Goal: Task Accomplishment & Management: Use online tool/utility

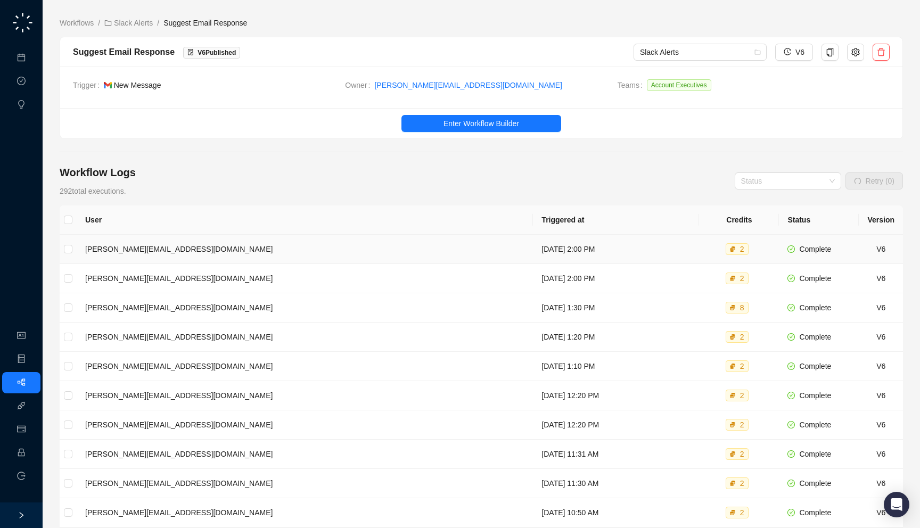
click at [533, 248] on td "[DATE] 2:00 PM" at bounding box center [616, 249] width 166 height 29
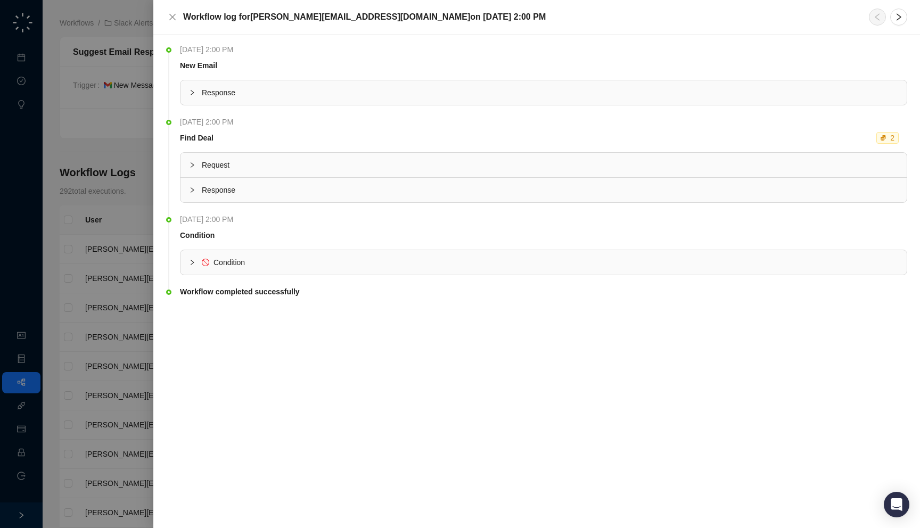
click at [143, 205] on div at bounding box center [460, 264] width 920 height 528
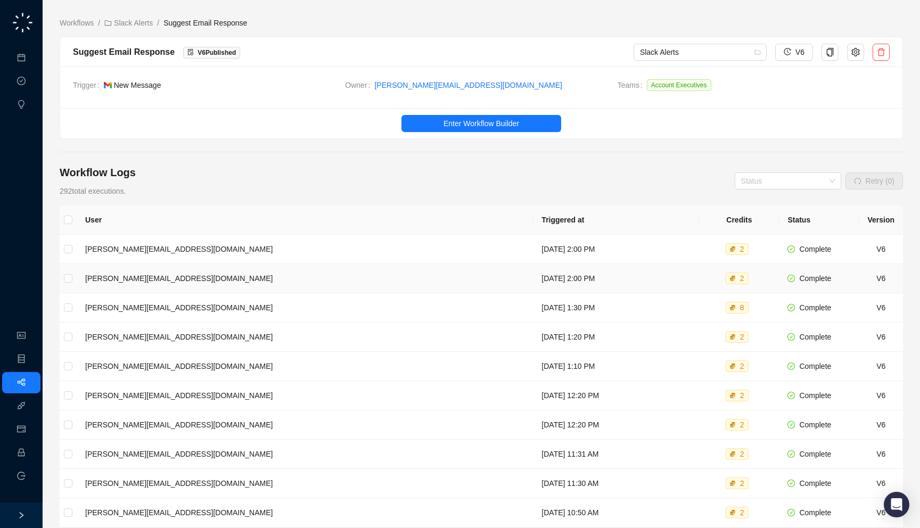
click at [533, 286] on td "[DATE] 2:00 PM" at bounding box center [616, 278] width 166 height 29
click at [533, 310] on td "[DATE] 1:30 PM" at bounding box center [616, 307] width 166 height 29
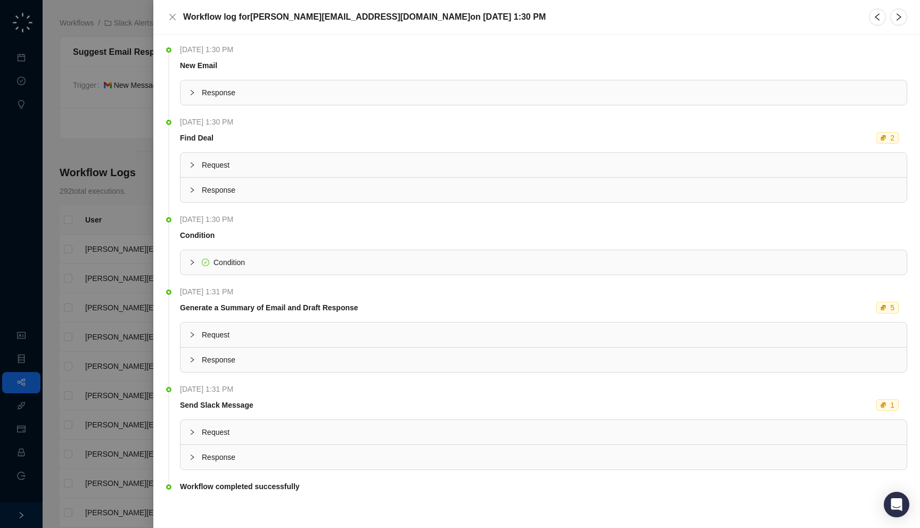
click at [345, 194] on span "Response" at bounding box center [550, 190] width 696 height 12
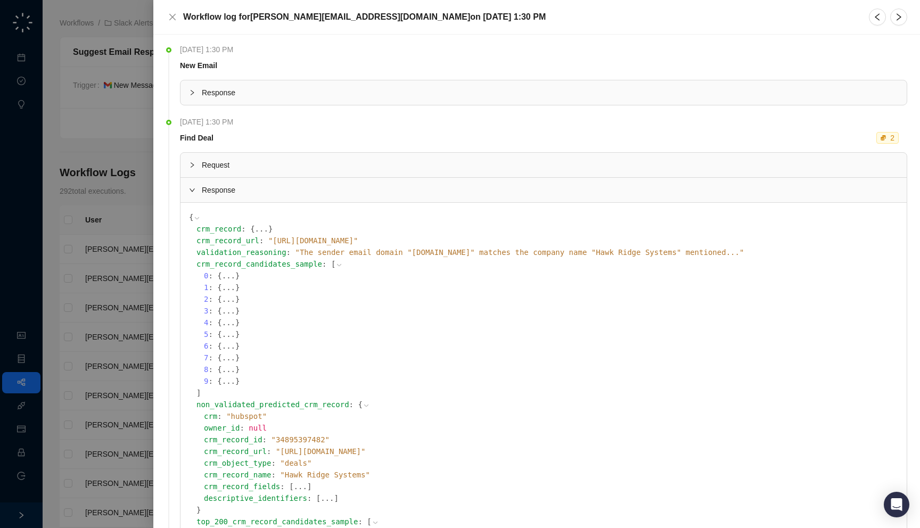
click at [345, 194] on span "Response" at bounding box center [550, 190] width 696 height 12
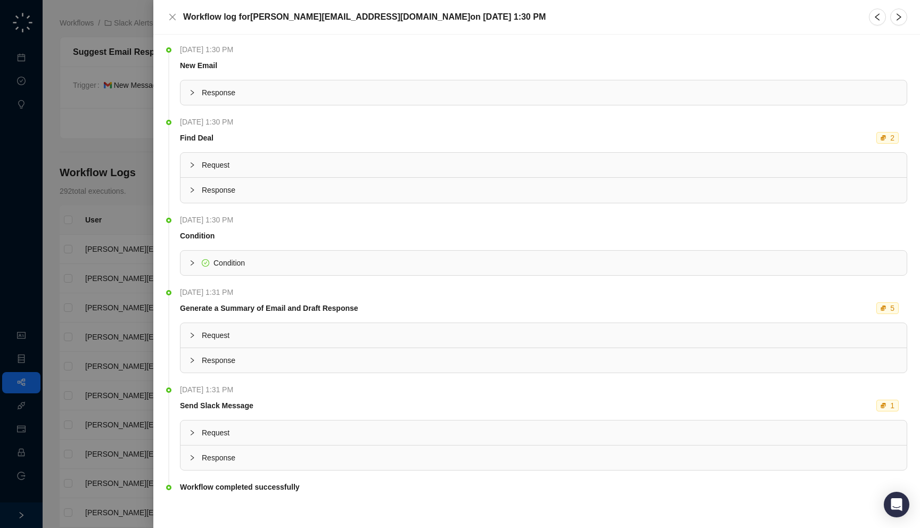
click at [345, 170] on span "Request" at bounding box center [550, 165] width 696 height 12
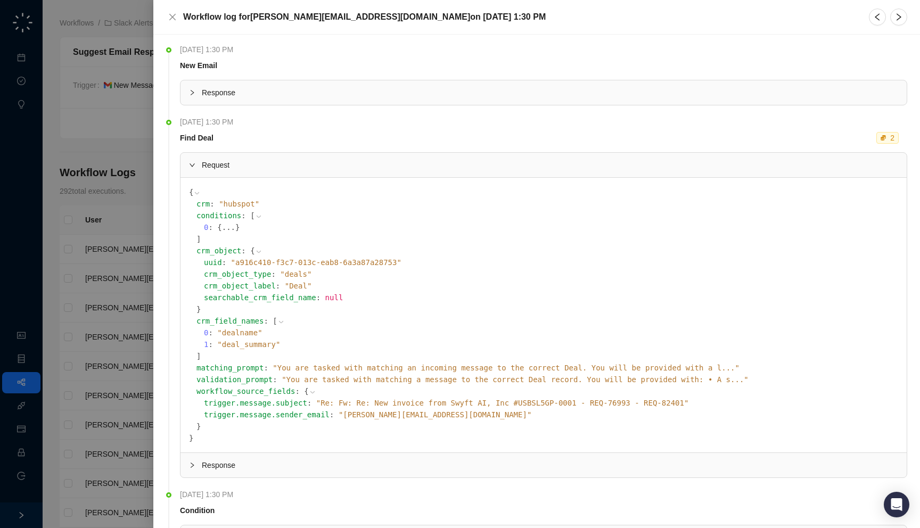
click at [345, 170] on span "Request" at bounding box center [550, 165] width 696 height 12
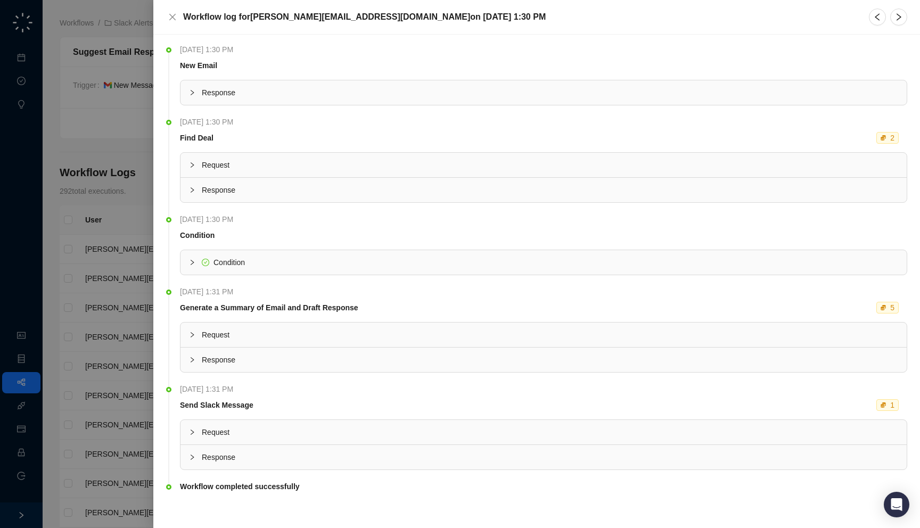
scroll to position [5, 0]
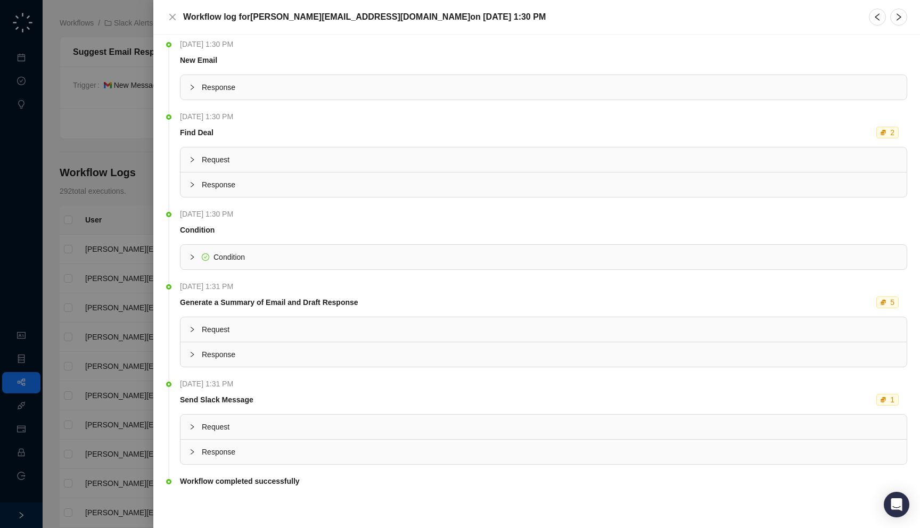
click at [288, 261] on span "Condition" at bounding box center [550, 257] width 696 height 12
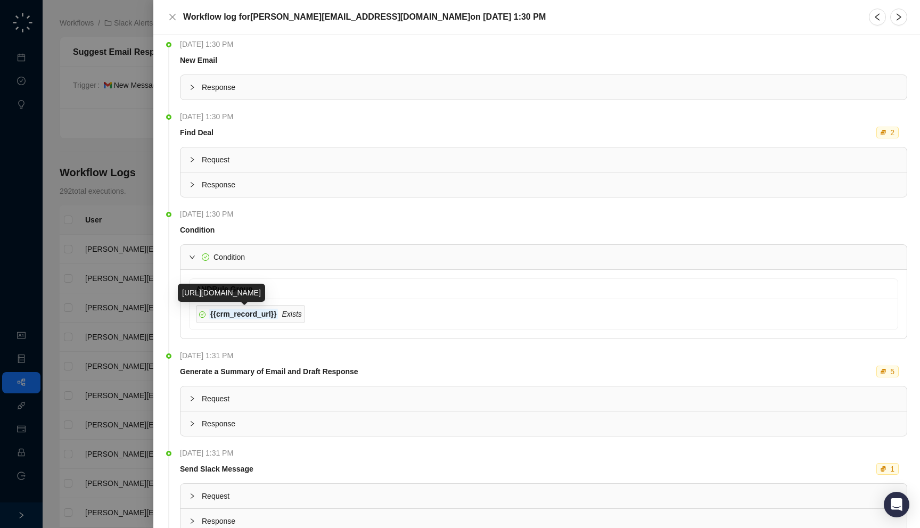
click at [278, 261] on span "Condition" at bounding box center [550, 257] width 696 height 12
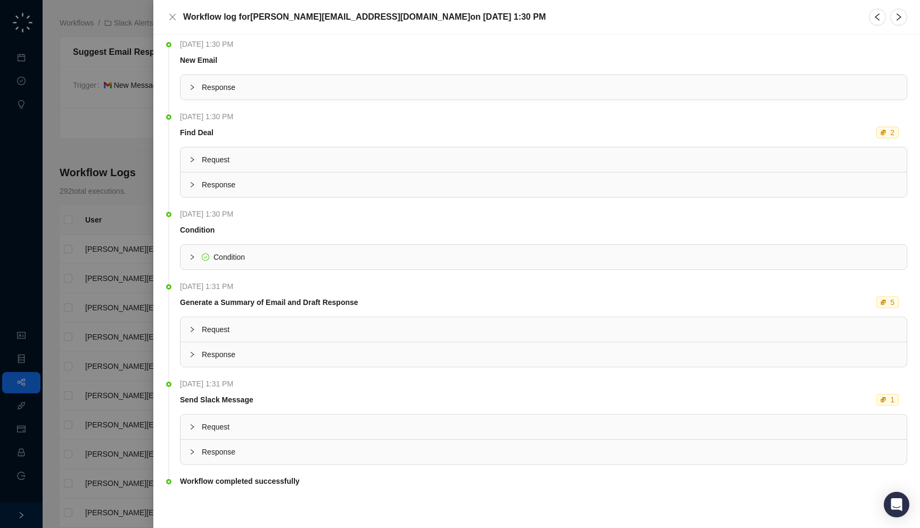
click at [277, 359] on span "Response" at bounding box center [550, 355] width 696 height 12
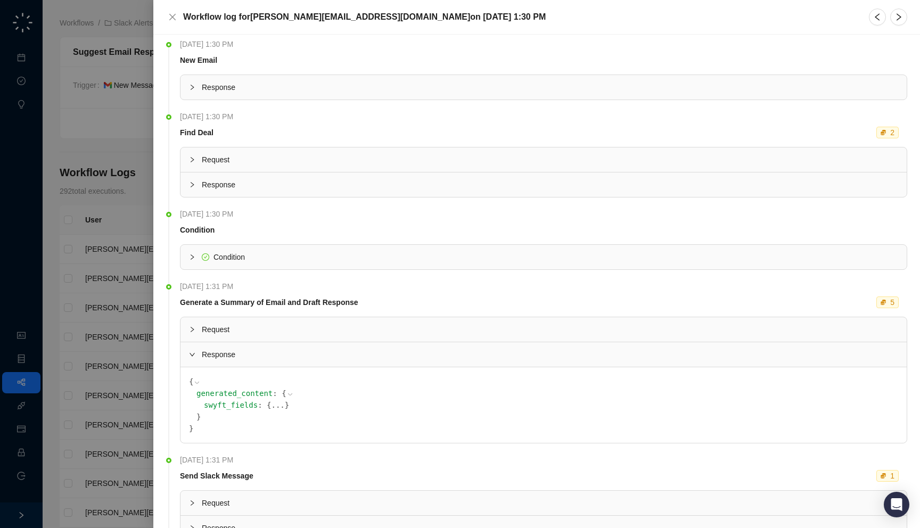
scroll to position [81, 0]
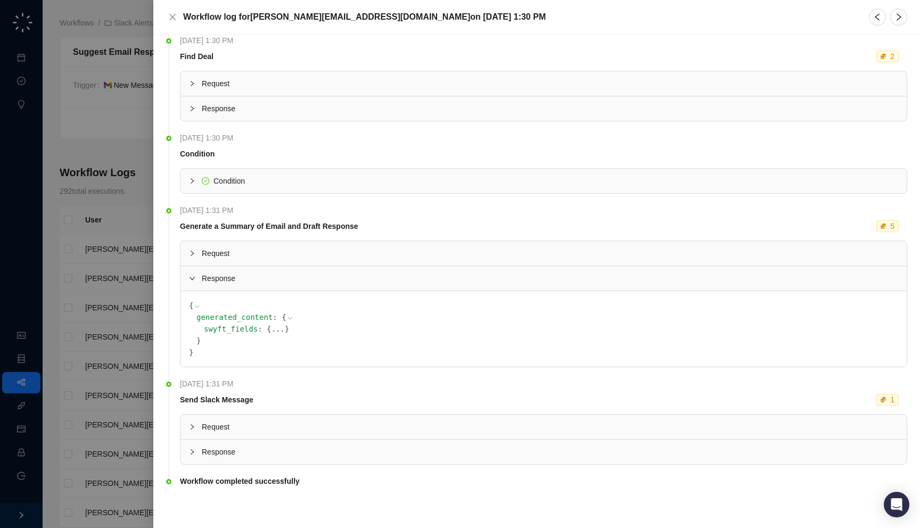
click at [271, 332] on button "..." at bounding box center [277, 329] width 13 height 12
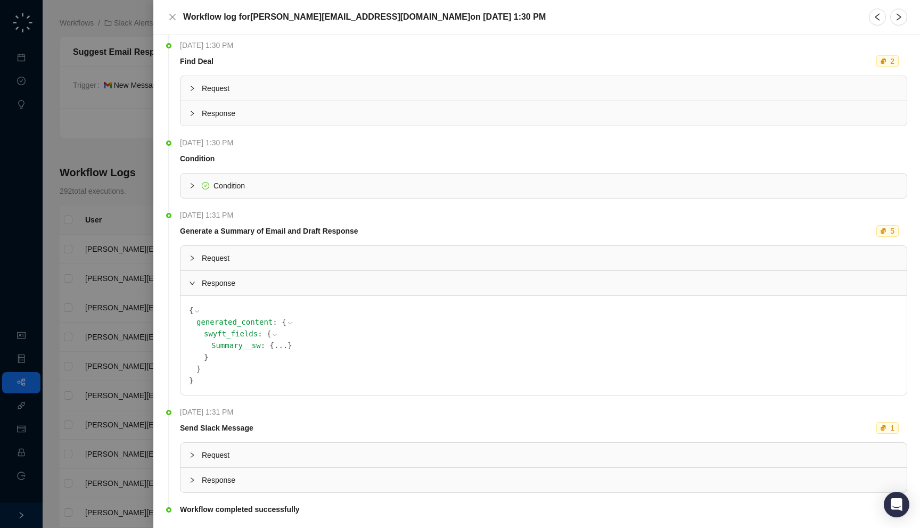
scroll to position [0, 0]
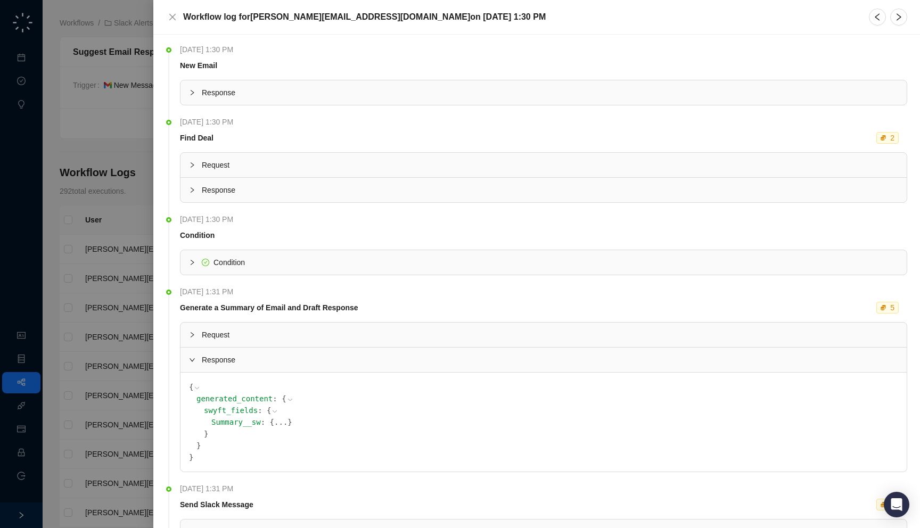
click at [271, 100] on div "Response" at bounding box center [543, 92] width 726 height 24
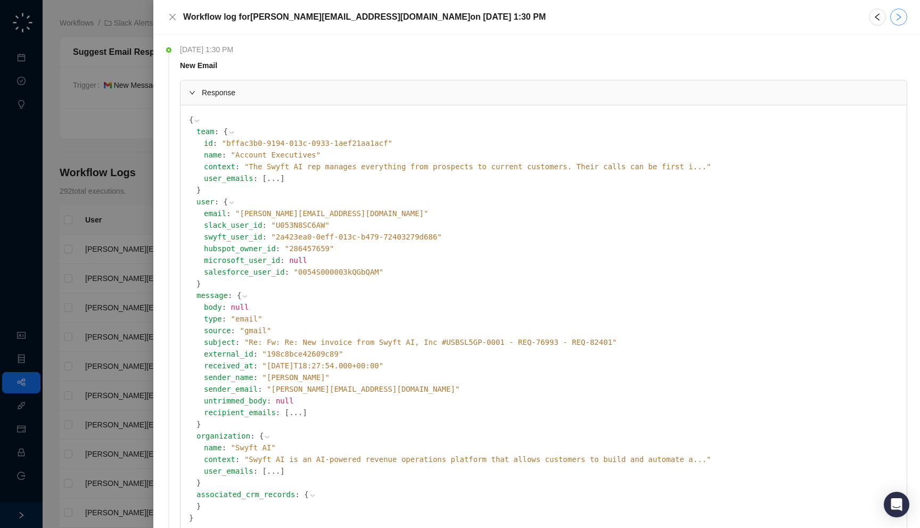
click at [904, 22] on button "button" at bounding box center [898, 17] width 17 height 17
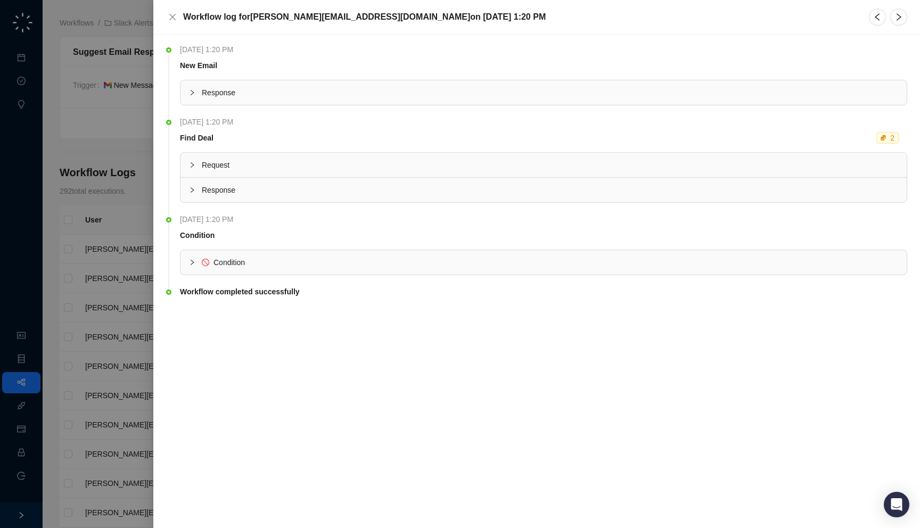
click at [379, 96] on span "Response" at bounding box center [550, 93] width 696 height 12
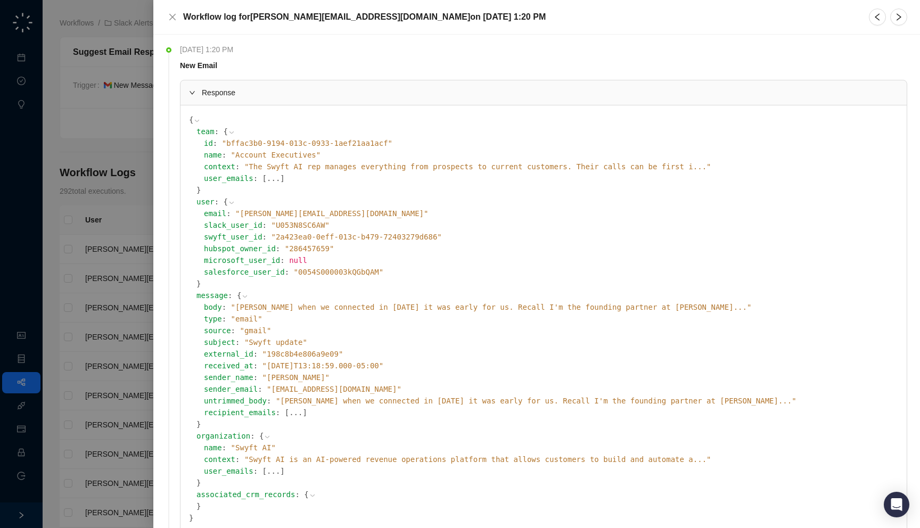
click at [308, 308] on span "" [PERSON_NAME] when we connected in [DATE] it was early for us. Recall I'm the…" at bounding box center [491, 307] width 520 height 9
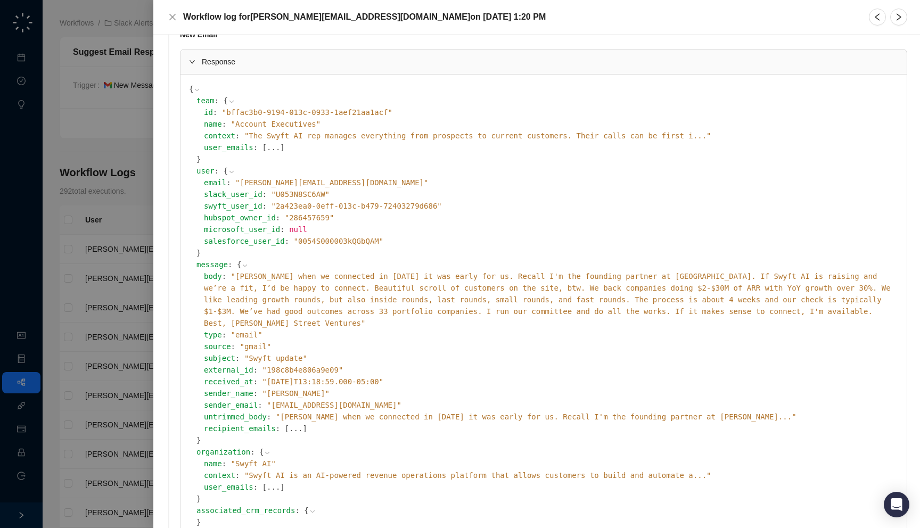
scroll to position [32, 0]
click at [352, 411] on span "" [PERSON_NAME] when we connected in [DATE] it was early for us. Recall I'm the…" at bounding box center [536, 415] width 520 height 9
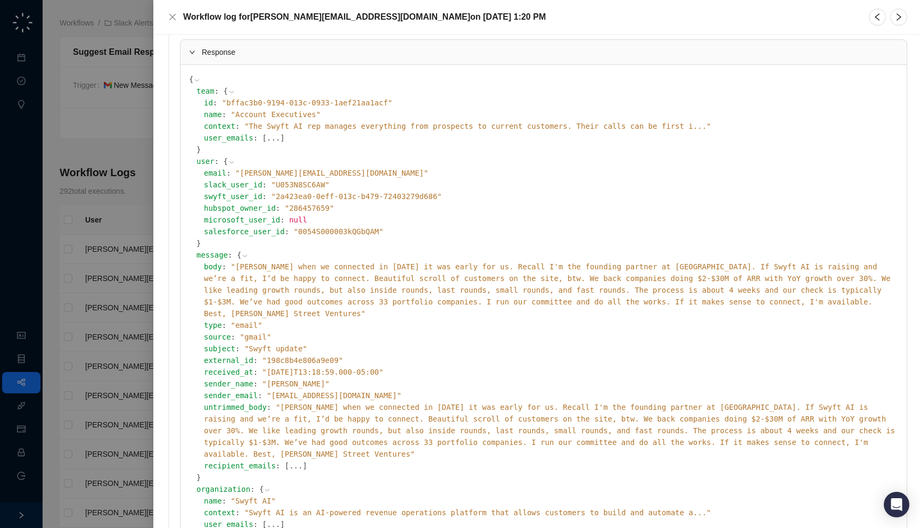
scroll to position [0, 0]
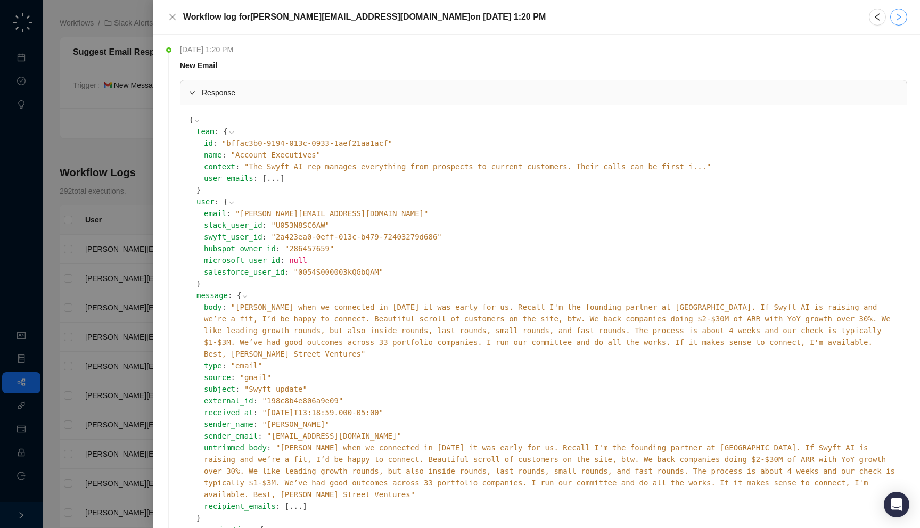
click at [897, 14] on icon "right" at bounding box center [898, 16] width 5 height 7
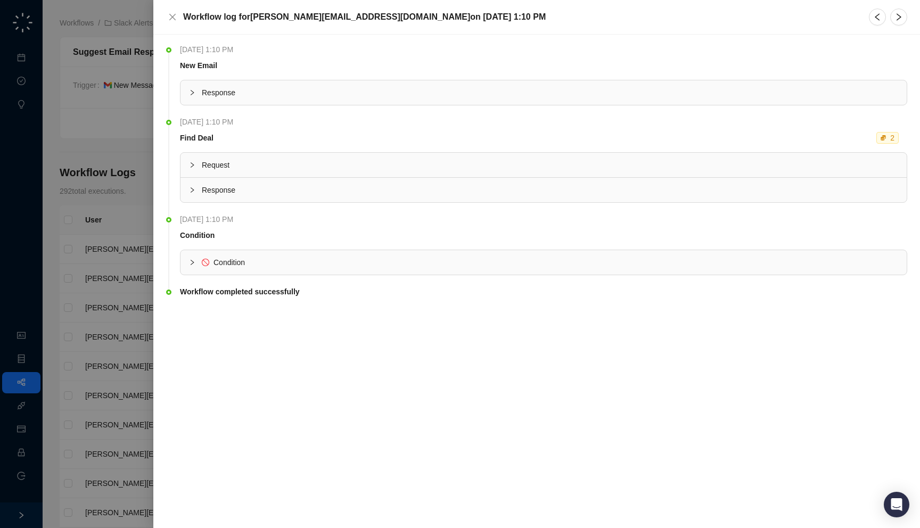
click at [234, 100] on div "Response" at bounding box center [543, 92] width 726 height 24
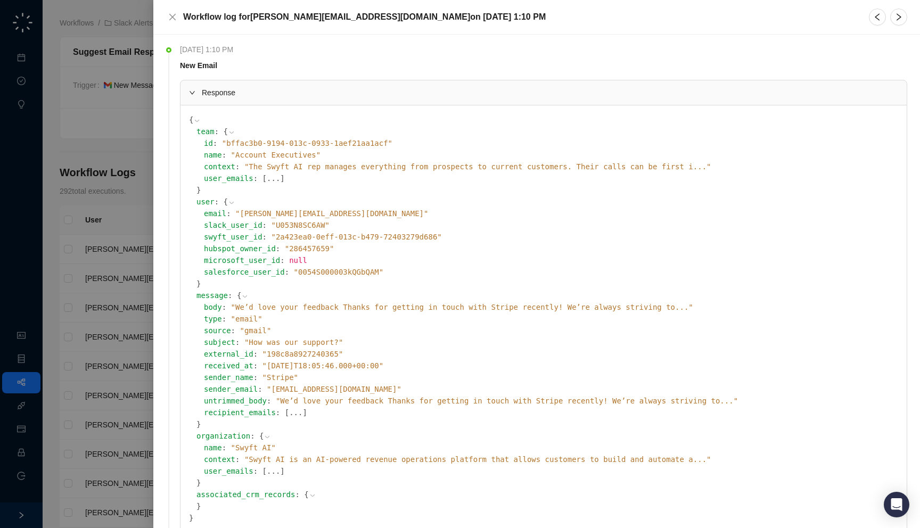
click at [287, 303] on span "" We’d love your feedback Thanks for getting in touch with Stripe recently! We’…" at bounding box center [462, 307] width 462 height 9
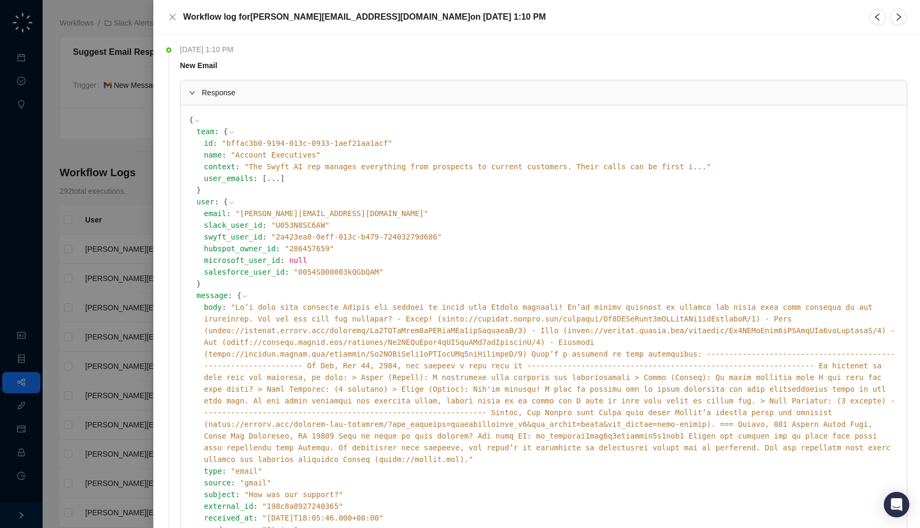
click at [287, 303] on span "" "" at bounding box center [549, 383] width 691 height 161
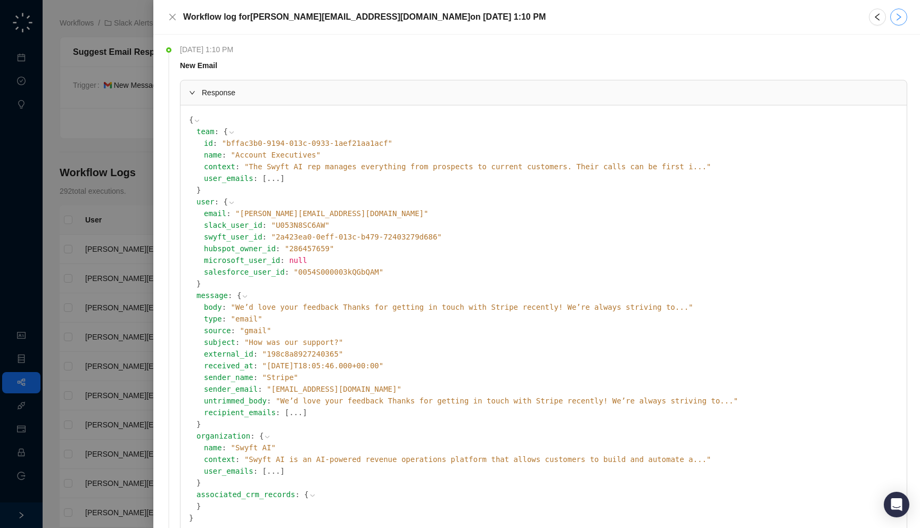
click at [895, 21] on icon "right" at bounding box center [898, 17] width 9 height 9
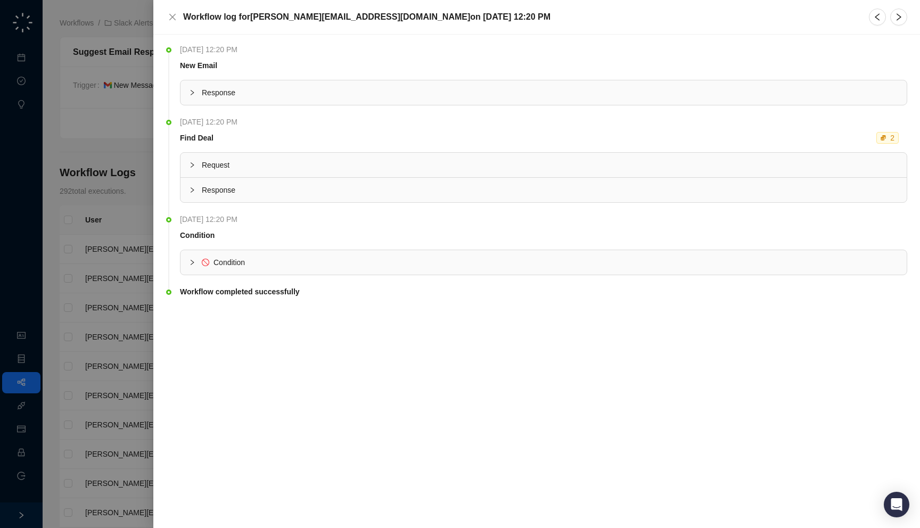
click at [346, 87] on span "Response" at bounding box center [550, 93] width 696 height 12
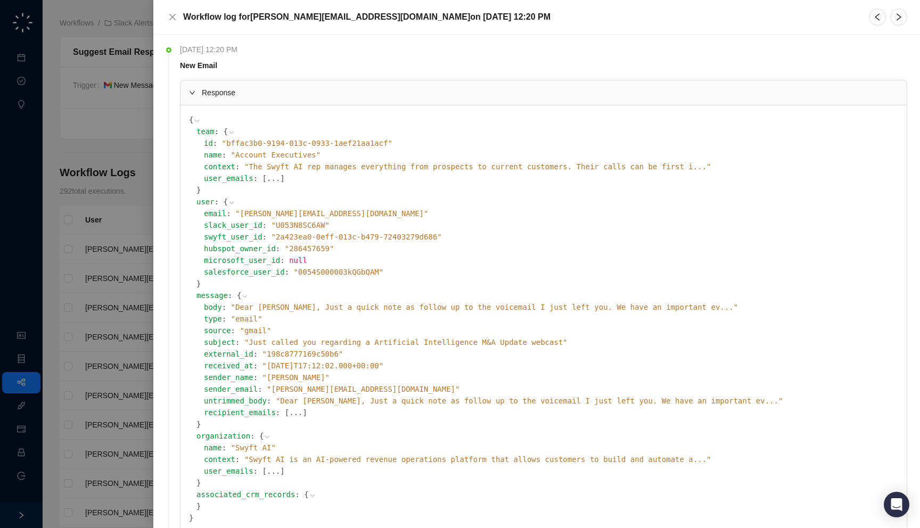
click at [347, 308] on span "" Dear [PERSON_NAME], Just a quick note as follow up to the voicemail I just le…" at bounding box center [484, 307] width 507 height 9
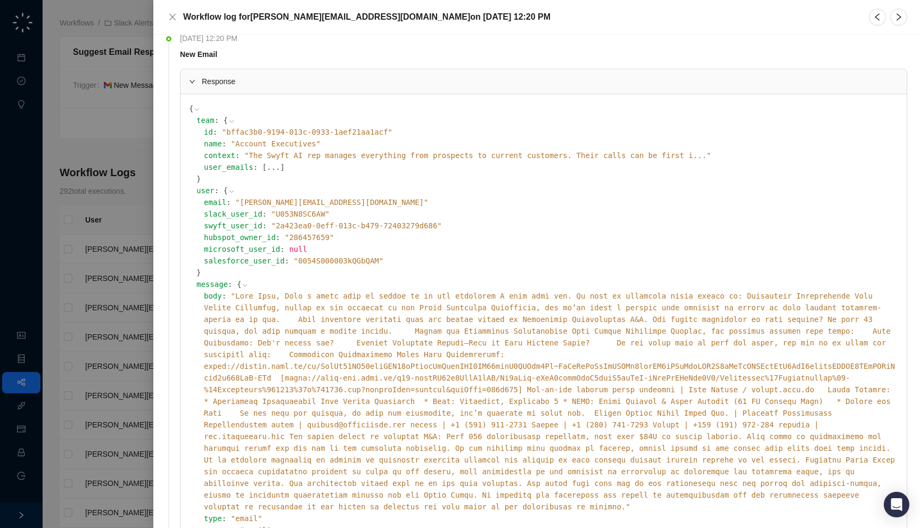
scroll to position [12, 0]
click at [81, 170] on div at bounding box center [460, 264] width 920 height 528
